Goal: Consume media (video, audio)

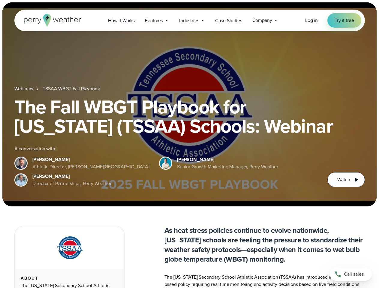
click at [189, 144] on div "The Fall WBGT Playbook for [US_STATE] (TSSAA) Schools: Webinar A conversation w…" at bounding box center [189, 142] width 350 height 90
click at [189, 20] on span "Industries" at bounding box center [189, 20] width 20 height 7
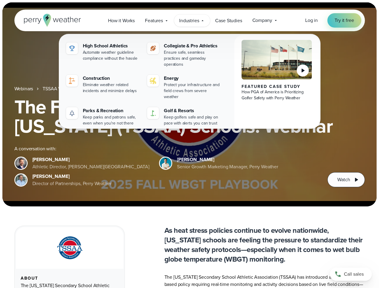
click at [189, 104] on h1 "The Fall WBGT Playbook for [US_STATE] (TSSAA) Schools: Webinar" at bounding box center [189, 116] width 350 height 38
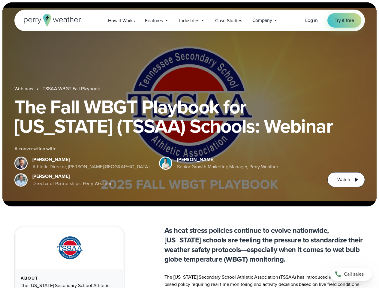
click at [72, 89] on link "TSSAA WBGT Fall Playbook" at bounding box center [71, 88] width 57 height 7
click at [346, 180] on span "Watch" at bounding box center [343, 179] width 13 height 7
